Goal: Check status: Check status

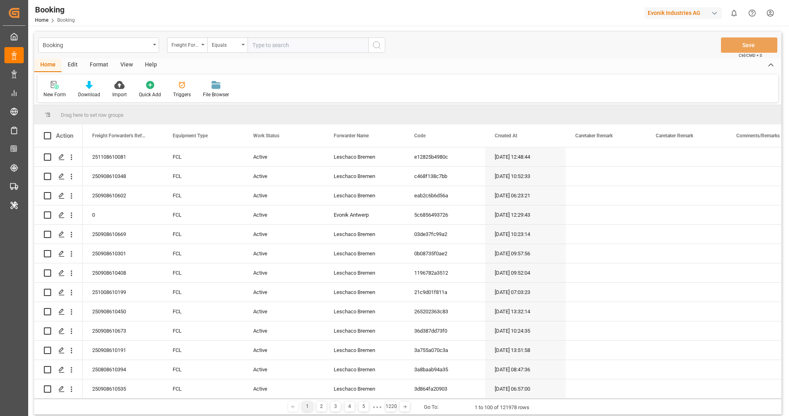
click at [100, 65] on div "Format" at bounding box center [99, 65] width 31 height 14
click at [54, 84] on icon at bounding box center [55, 86] width 6 height 6
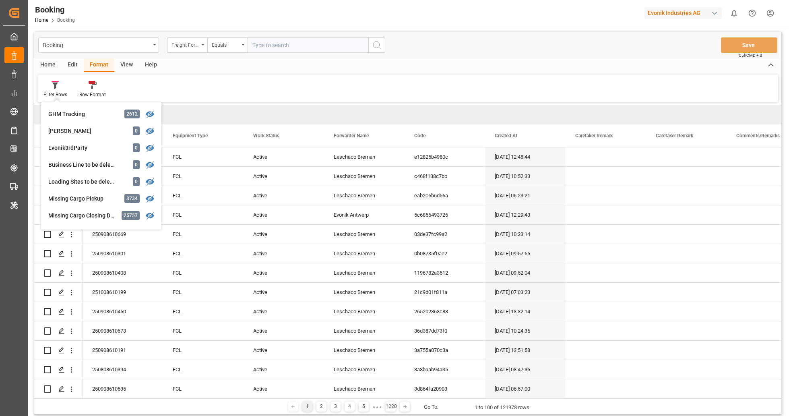
click at [391, 77] on div "Filter Rows GHM Tracking 2612 Karl gross 0 Evonik3rdParty 0 Business Line to be…" at bounding box center [407, 88] width 740 height 28
